Goal: Task Accomplishment & Management: Use online tool/utility

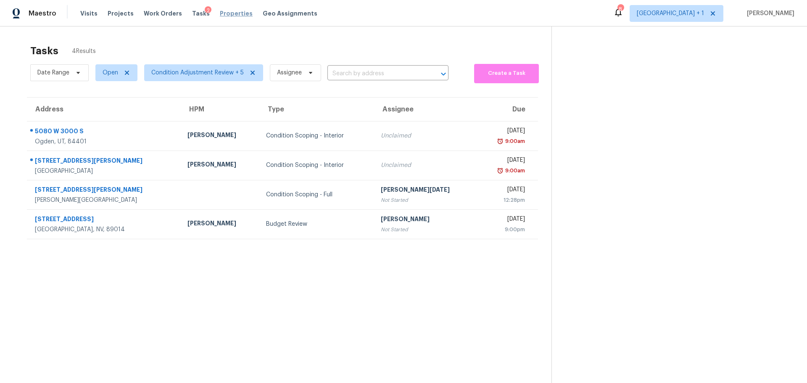
click at [229, 13] on span "Properties" at bounding box center [236, 13] width 33 height 8
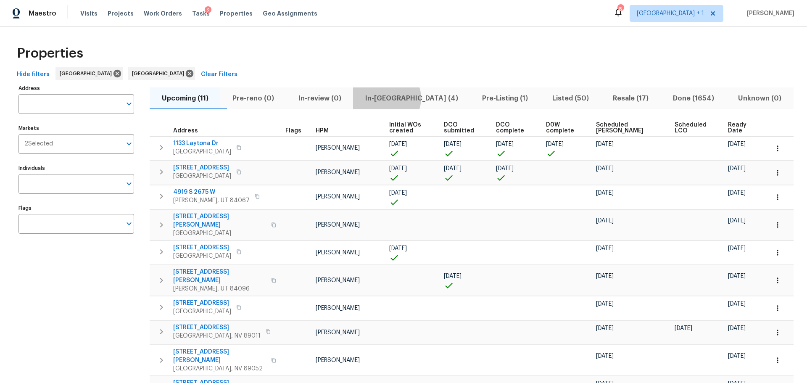
click at [403, 98] on span "In-reno (4)" at bounding box center [411, 98] width 107 height 12
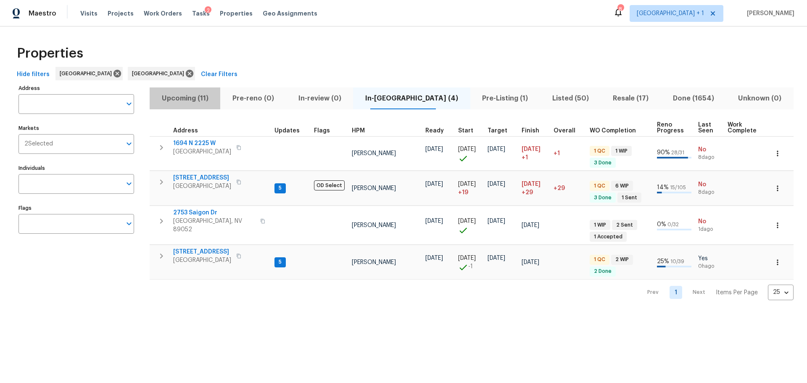
click at [177, 99] on span "Upcoming (11)" at bounding box center [185, 98] width 60 height 12
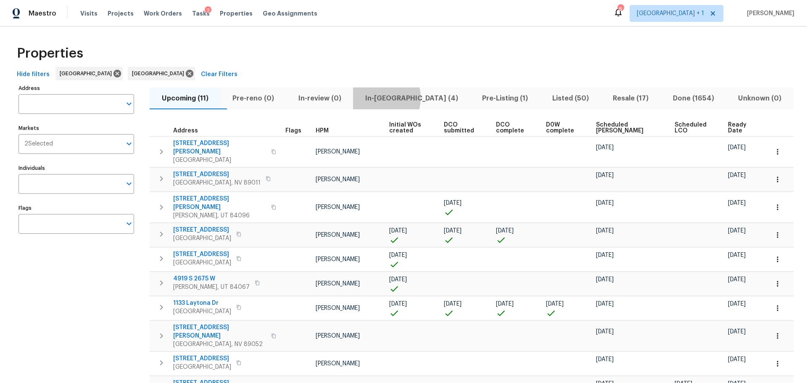
click at [394, 97] on span "In-reno (4)" at bounding box center [411, 98] width 107 height 12
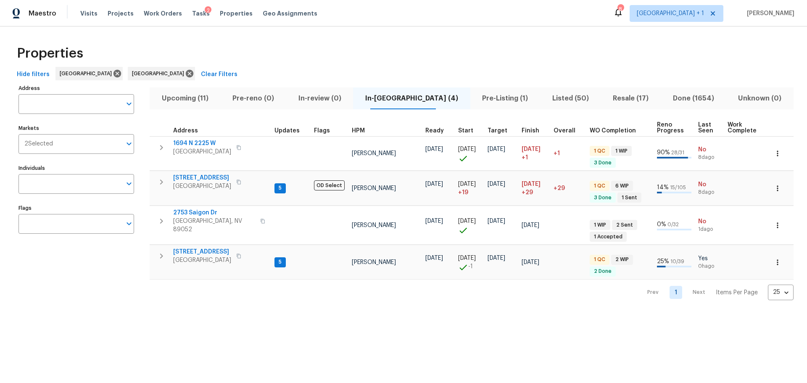
click at [188, 99] on span "Upcoming (11)" at bounding box center [185, 98] width 60 height 12
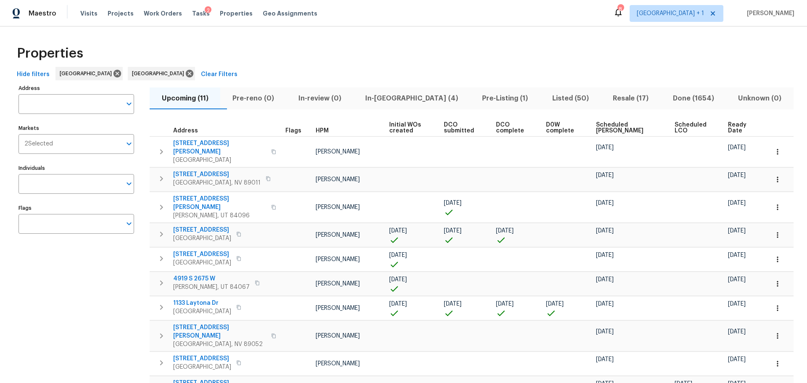
click at [734, 128] on span "Ready Date" at bounding box center [741, 128] width 26 height 12
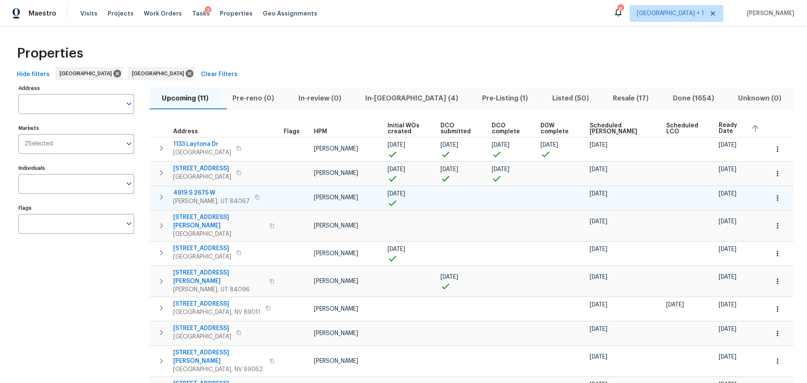
click at [201, 193] on span "4919 S 2675 W" at bounding box center [211, 193] width 76 height 8
click at [201, 189] on span "4919 S 2675 W" at bounding box center [211, 193] width 76 height 8
click at [773, 199] on icon "button" at bounding box center [777, 198] width 8 height 8
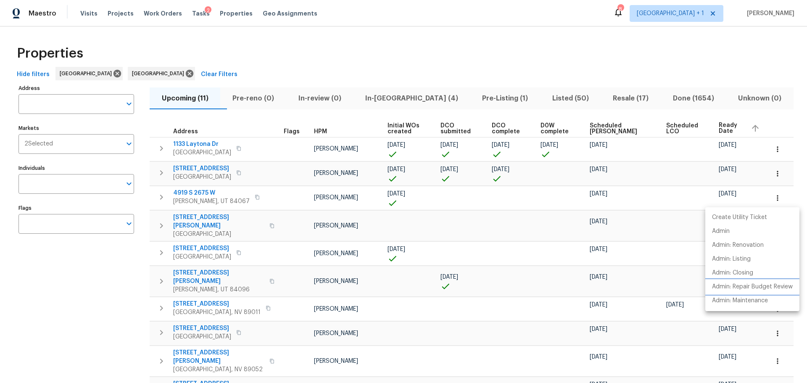
click at [738, 289] on p "Admin: Repair Budget Review" at bounding box center [752, 286] width 81 height 9
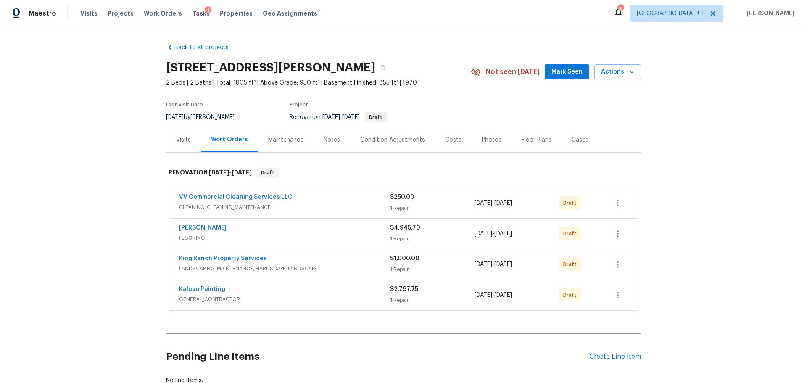
click at [446, 144] on div "Costs" at bounding box center [453, 140] width 16 height 8
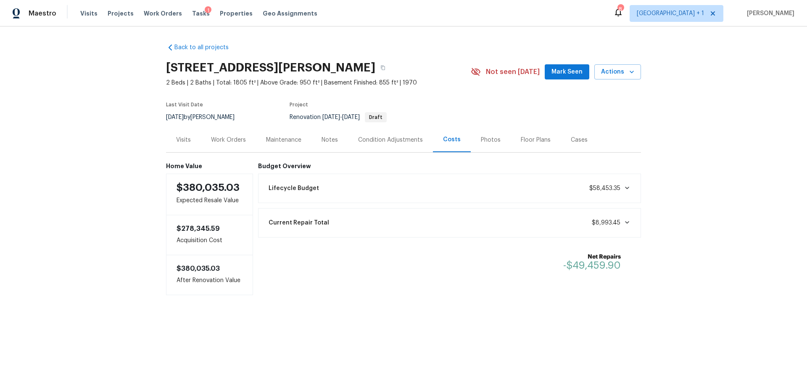
click at [378, 138] on div "Condition Adjustments" at bounding box center [390, 140] width 65 height 8
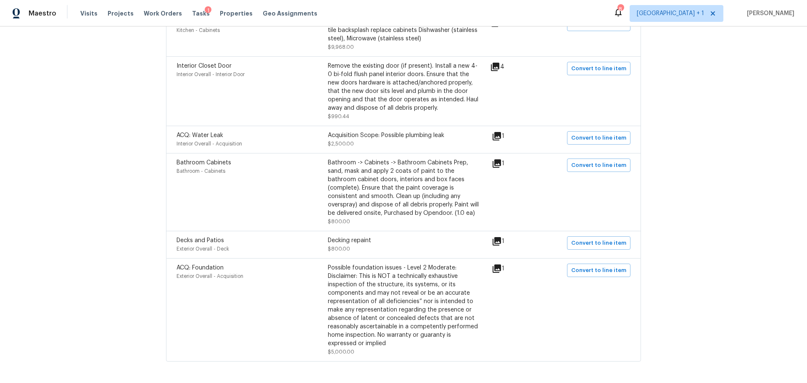
scroll to position [904, 0]
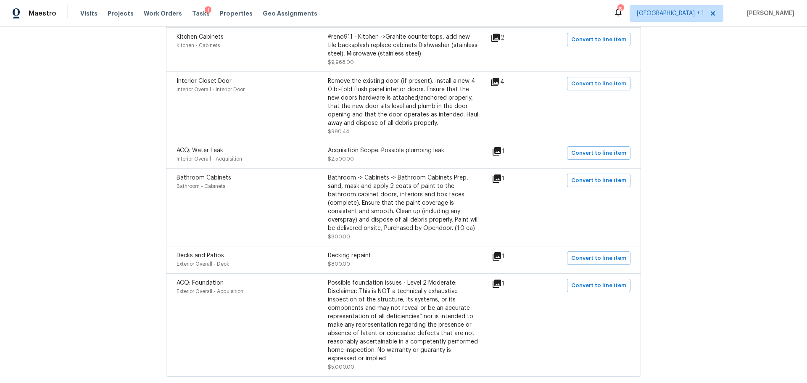
click at [495, 279] on icon at bounding box center [496, 283] width 8 height 8
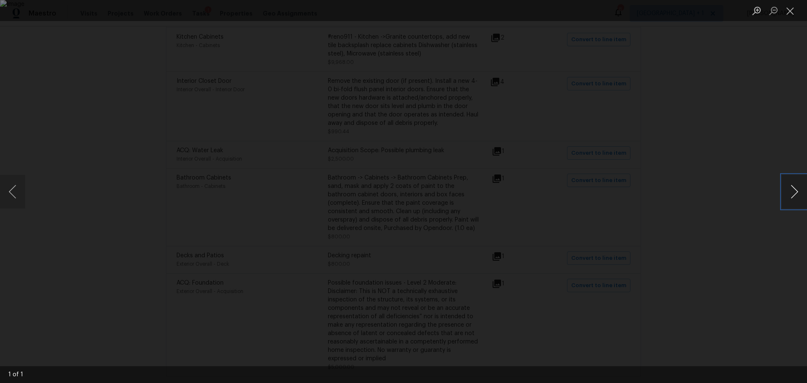
click at [793, 190] on button "Next image" at bounding box center [793, 192] width 25 height 34
click at [797, 196] on button "Next image" at bounding box center [793, 192] width 25 height 34
click at [9, 193] on button "Previous image" at bounding box center [12, 192] width 25 height 34
click at [784, 11] on button "Close lightbox" at bounding box center [789, 10] width 17 height 15
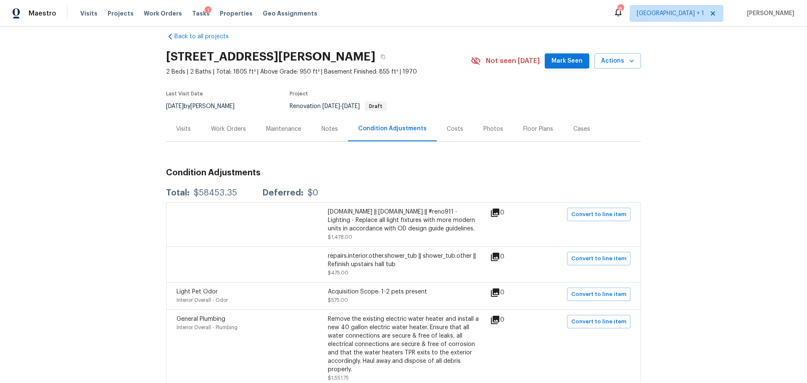
scroll to position [0, 0]
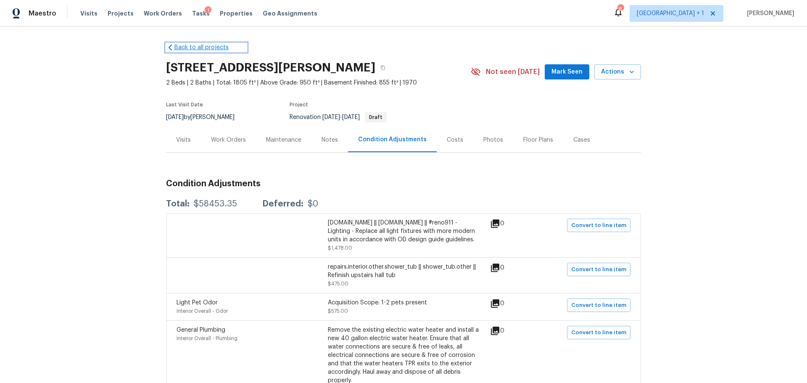
click at [193, 46] on link "Back to all projects" at bounding box center [206, 47] width 81 height 8
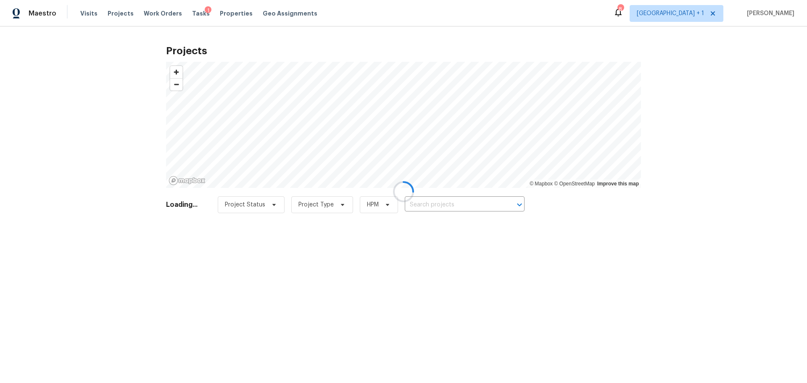
click at [116, 11] on div at bounding box center [403, 191] width 807 height 383
click at [112, 13] on div at bounding box center [403, 191] width 807 height 383
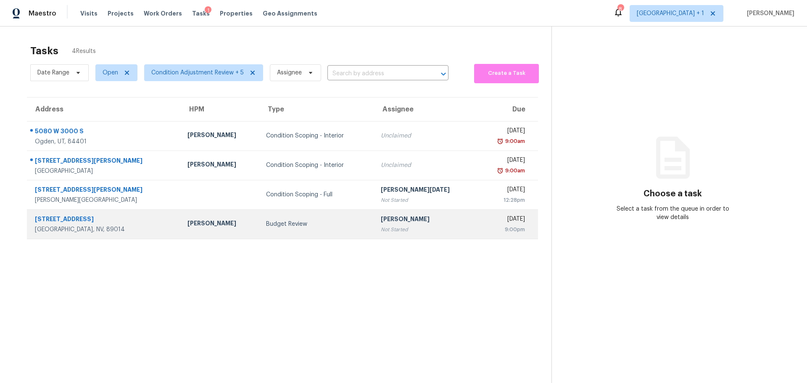
click at [304, 226] on div "Budget Review" at bounding box center [316, 224] width 101 height 8
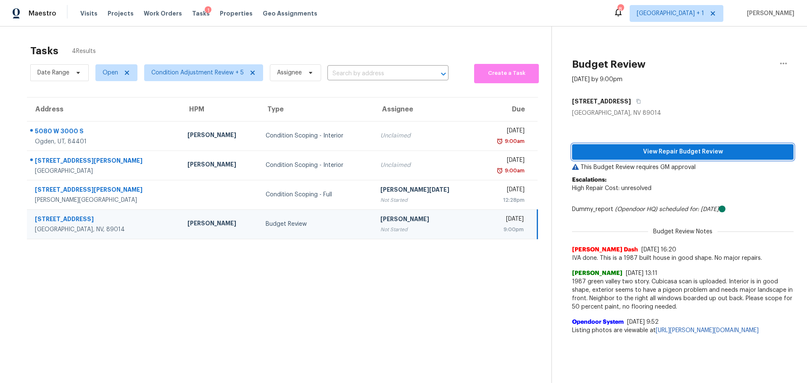
click at [627, 154] on span "View Repair Budget Review" at bounding box center [682, 152] width 208 height 11
